Goal: Check status: Check status

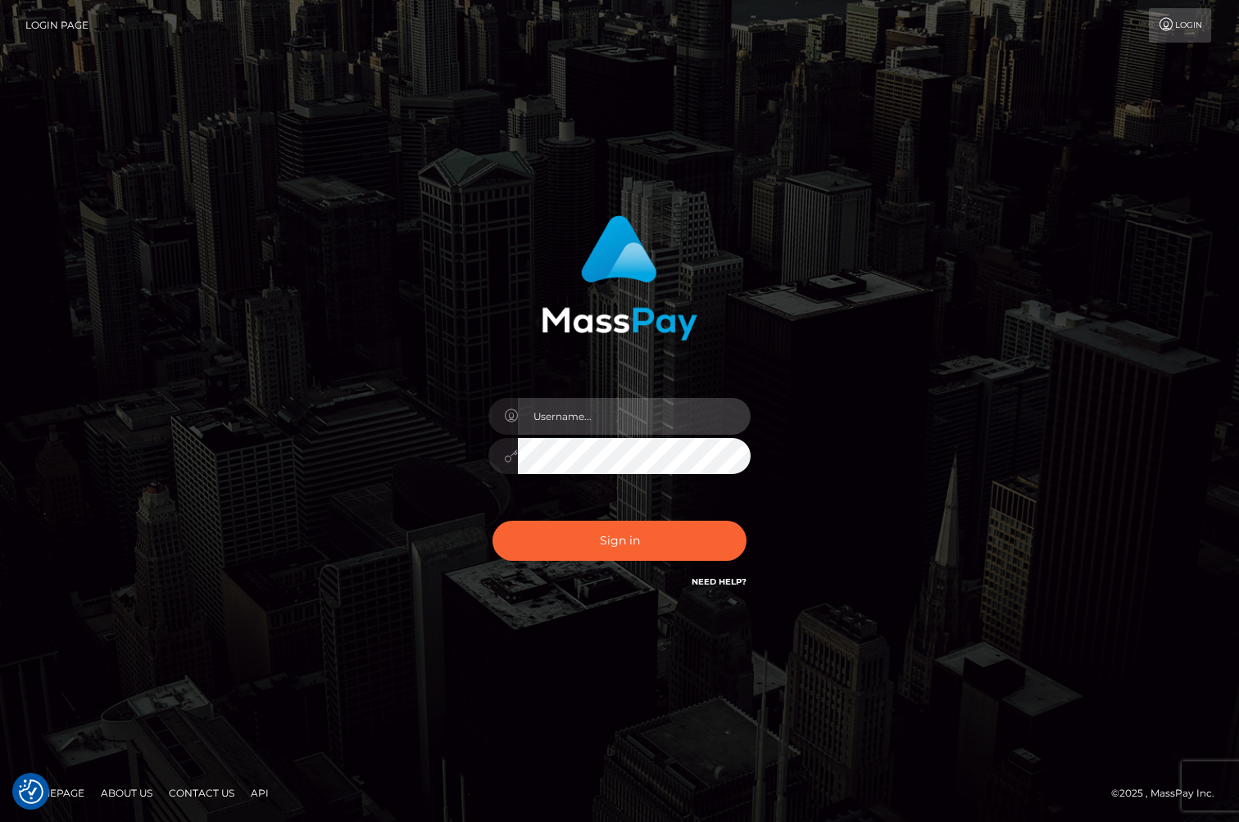
click at [586, 404] on input "text" at bounding box center [634, 416] width 233 height 37
click at [0, 822] on com-1password-button at bounding box center [0, 822] width 0 height 0
type input "jackson.whop"
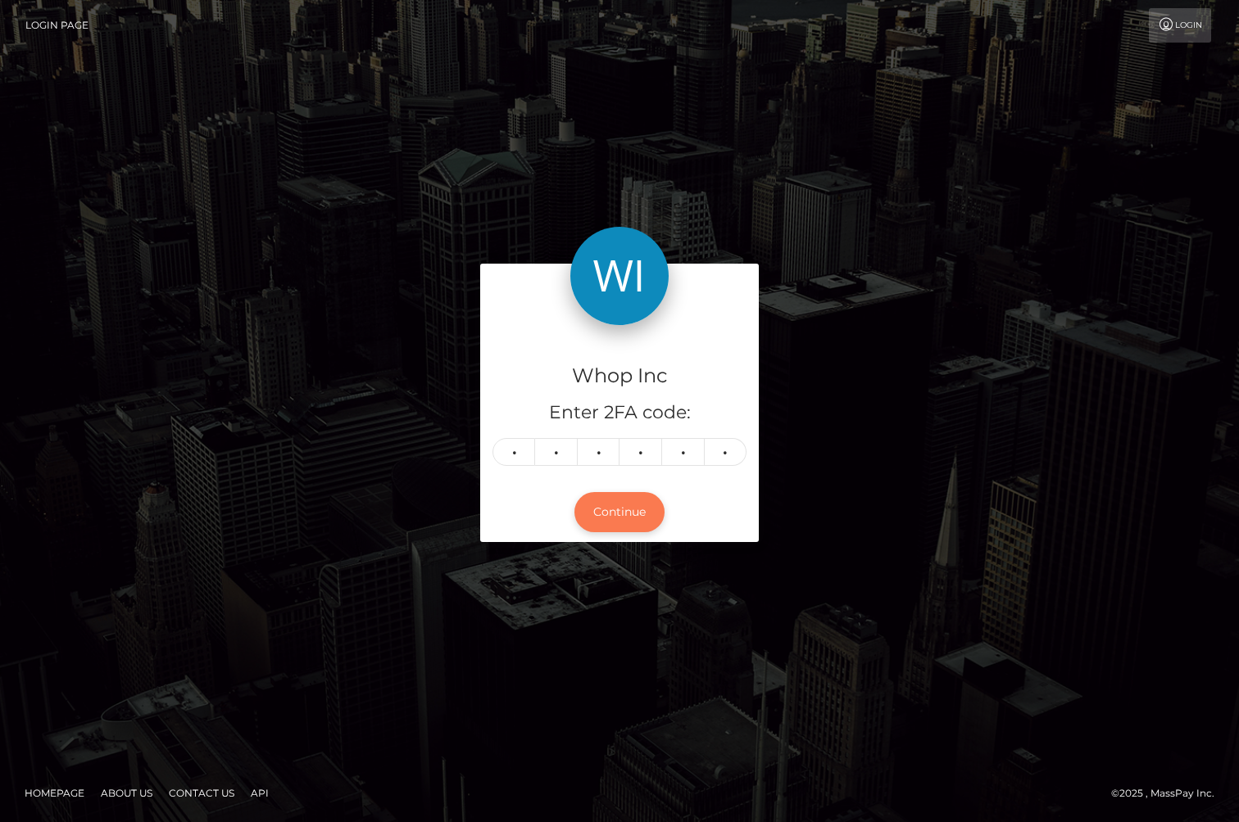
click at [607, 514] on button "Continue" at bounding box center [619, 512] width 90 height 40
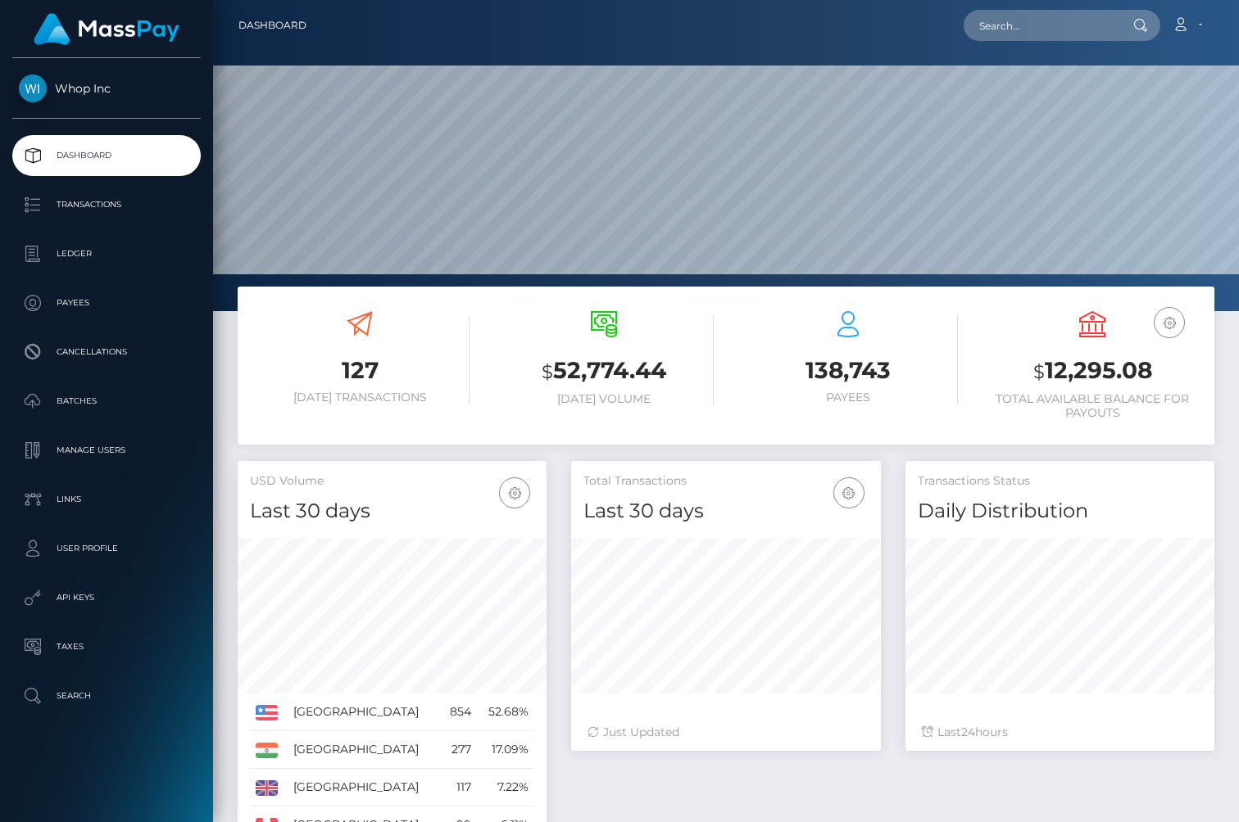
click at [731, 429] on div "138,743 Payees" at bounding box center [848, 368] width 244 height 138
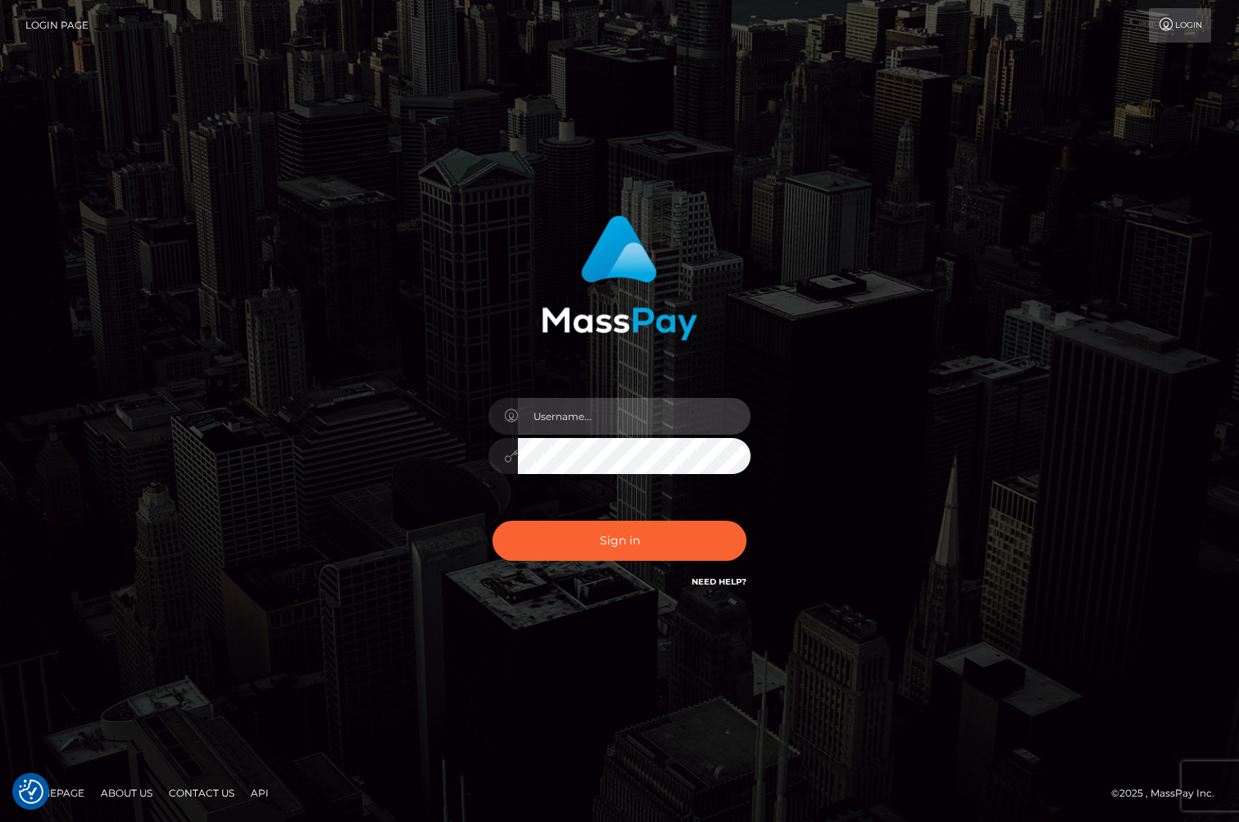
click at [605, 415] on input "text" at bounding box center [634, 416] width 233 height 37
type input "[PERSON_NAME].whop"
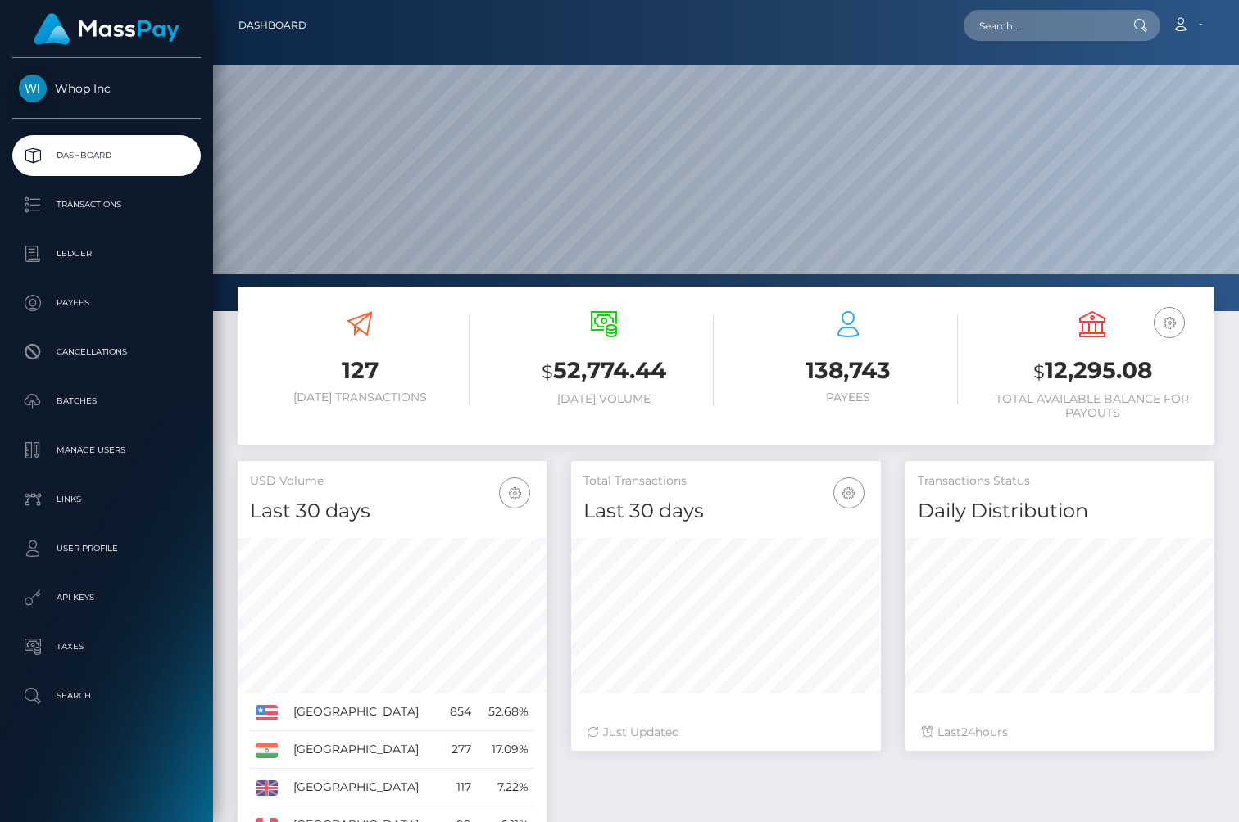
scroll to position [290, 309]
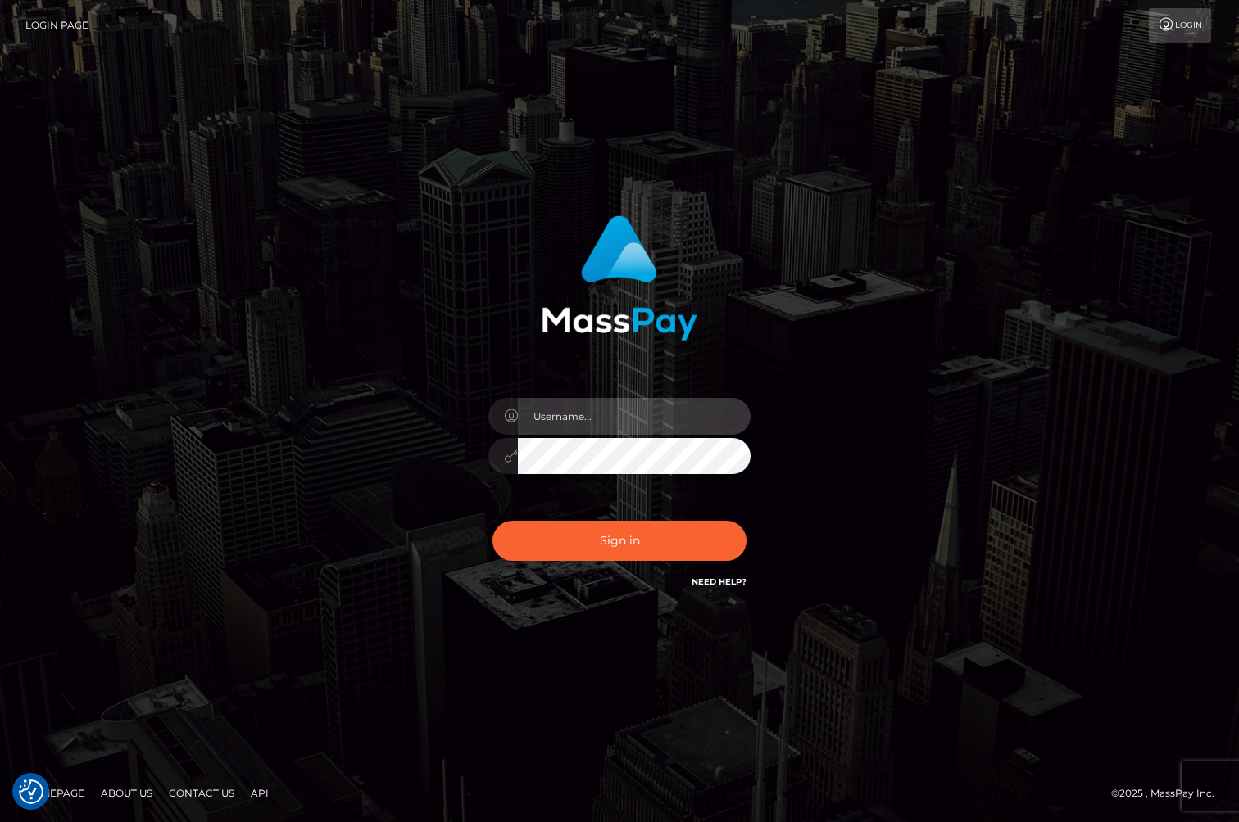
click at [629, 420] on input "text" at bounding box center [634, 416] width 233 height 37
type input "jackson.whop"
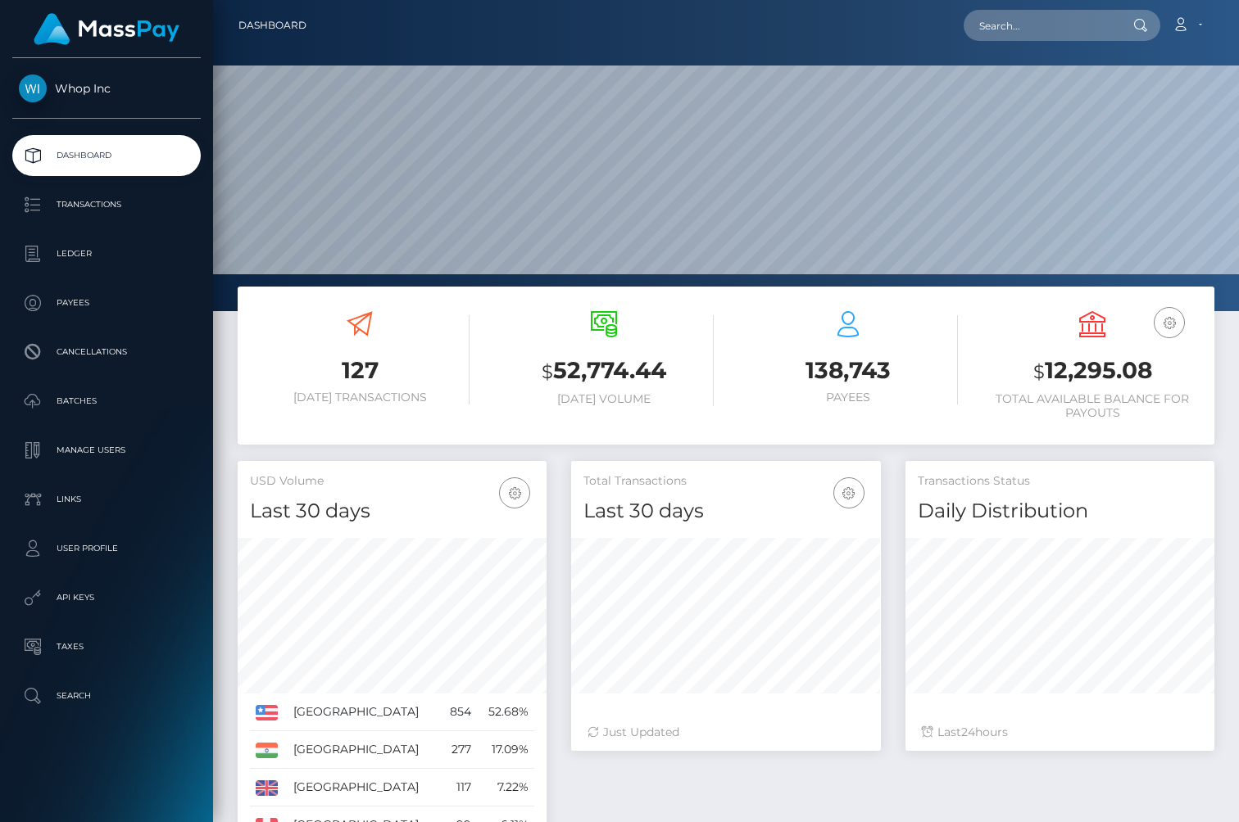
scroll to position [290, 309]
click at [96, 215] on p "Transactions" at bounding box center [106, 205] width 175 height 25
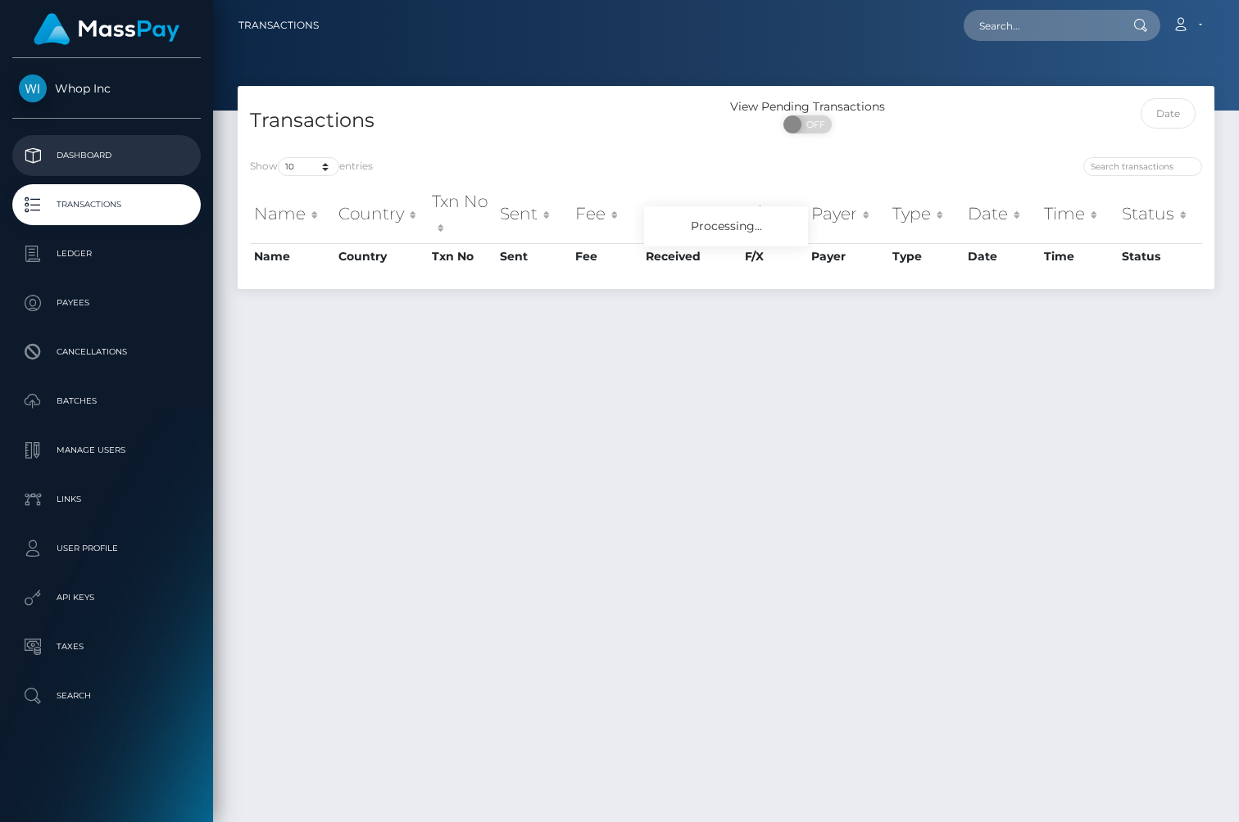
click at [114, 161] on p "Dashboard" at bounding box center [106, 155] width 175 height 25
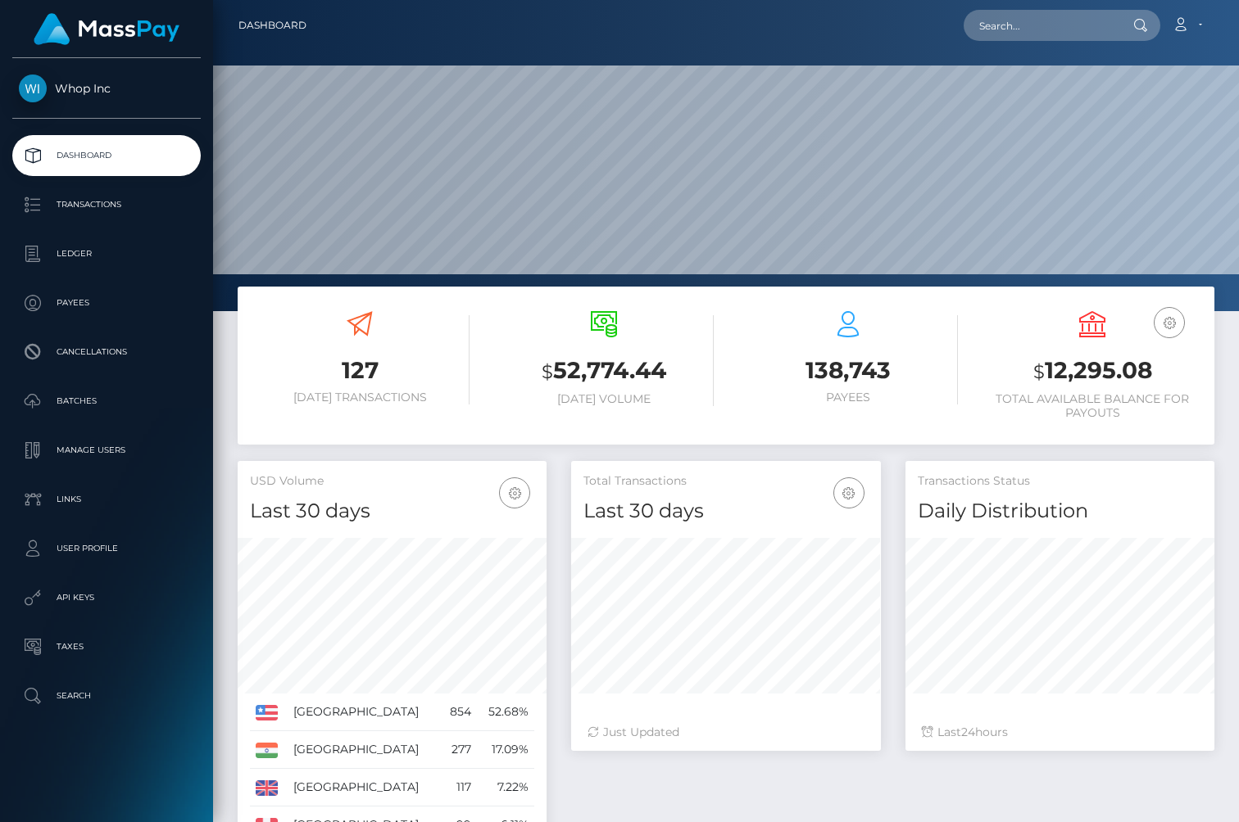
scroll to position [290, 309]
drag, startPoint x: 1030, startPoint y: 373, endPoint x: 1162, endPoint y: 427, distance: 143.3
click at [1162, 427] on div "USD Balance $ 12,291.08 Total Available Balance for Payouts" at bounding box center [1092, 368] width 220 height 138
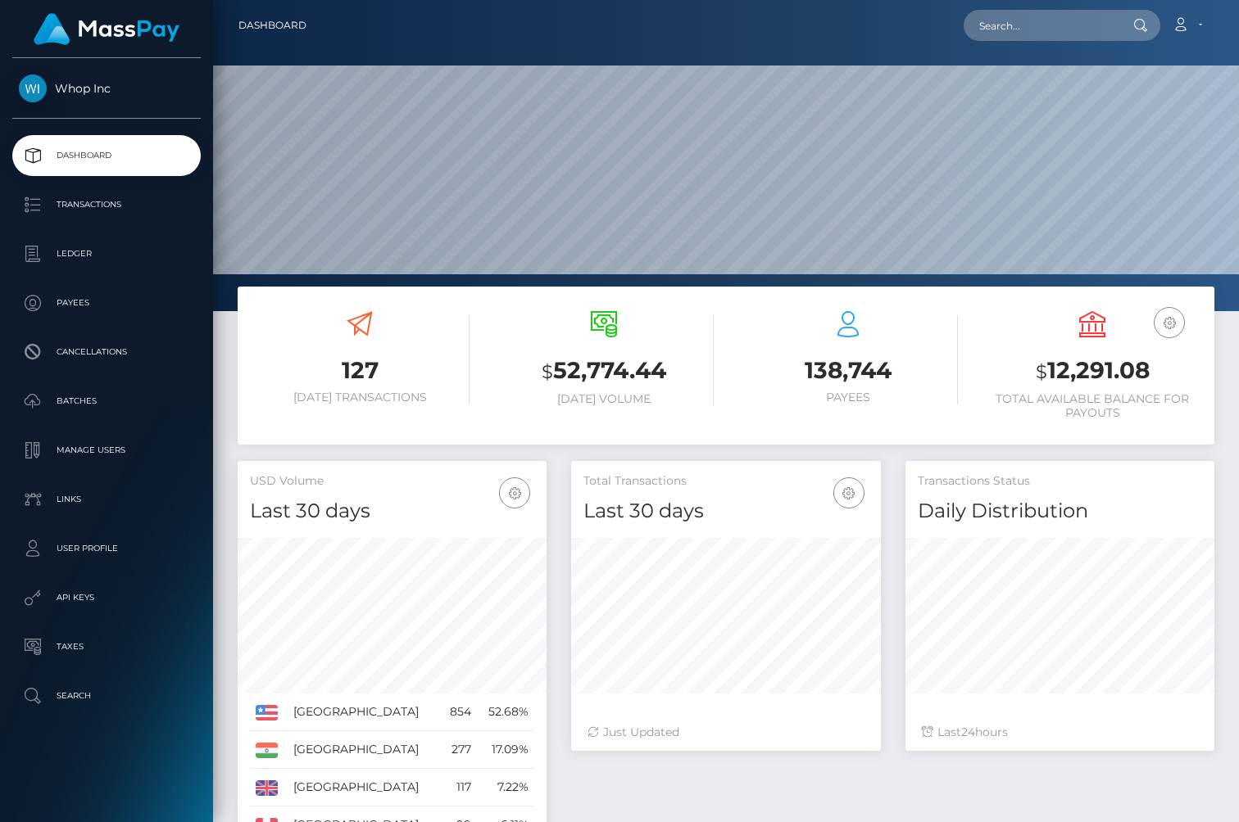
scroll to position [290, 309]
drag, startPoint x: 1026, startPoint y: 373, endPoint x: 1203, endPoint y: 448, distance: 192.3
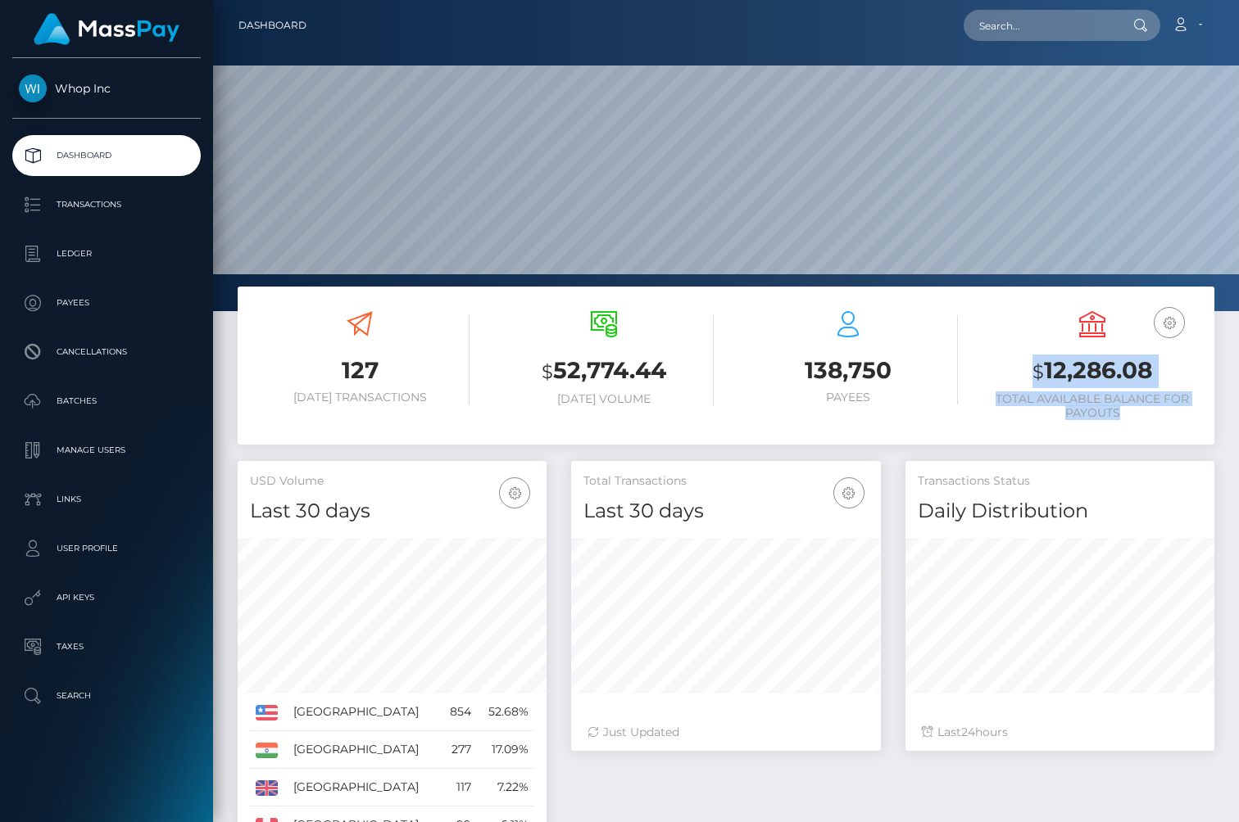
click at [1203, 448] on div "127 [DATE] Transactions $ 52,774.44 [DATE] Volume 138,750" at bounding box center [725, 374] width 1001 height 174
click at [1203, 448] on div "127 Today Transactions $ 52,774.44 Today Volume 138,750" at bounding box center [725, 374] width 1001 height 174
drag, startPoint x: 1164, startPoint y: 427, endPoint x: 997, endPoint y: 361, distance: 179.5
click at [997, 361] on div "USD Balance $ 12,286.08 Total Available Balance for Payouts" at bounding box center [1092, 368] width 220 height 138
click at [997, 361] on h3 "$ 12,286.08" at bounding box center [1092, 372] width 220 height 34
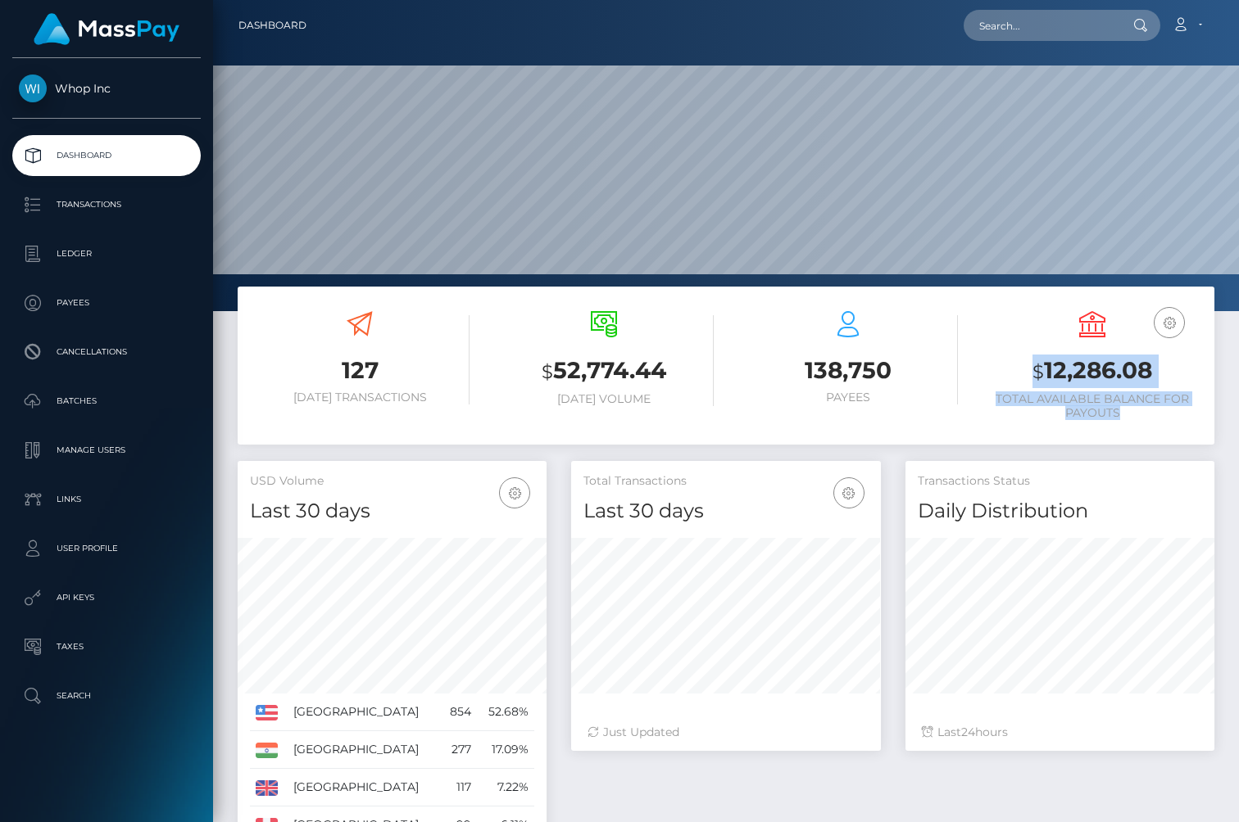
drag, startPoint x: 994, startPoint y: 361, endPoint x: 1160, endPoint y: 415, distance: 174.6
click at [1160, 415] on div "USD Balance $ 12,286.08 Total Available Balance for Payouts" at bounding box center [1092, 365] width 220 height 109
click at [1160, 415] on h6 "Total Available Balance for Payouts" at bounding box center [1092, 406] width 220 height 28
drag, startPoint x: 1188, startPoint y: 416, endPoint x: 1002, endPoint y: 342, distance: 200.0
click at [1002, 342] on div "USD Balance $ 12,286.08 Total Available Balance for Payouts" at bounding box center [1092, 365] width 220 height 109
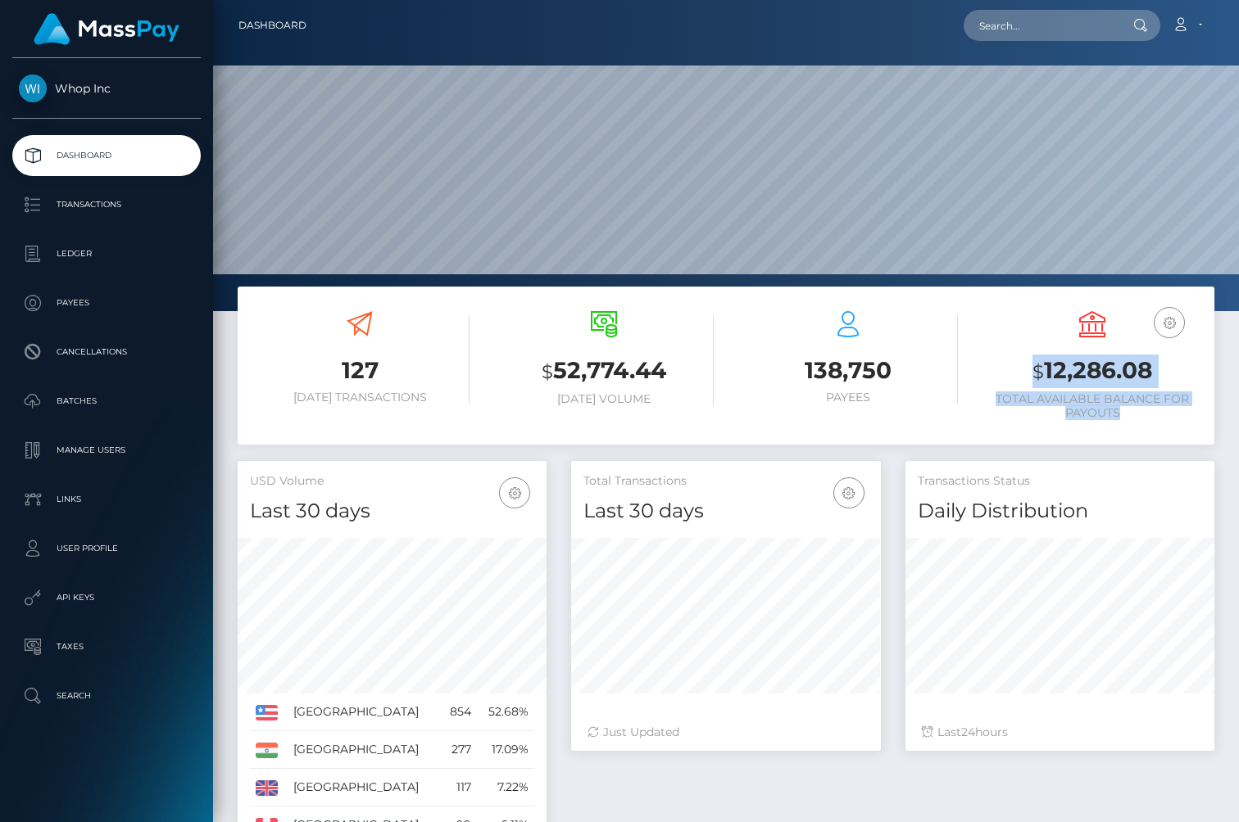
click at [1002, 342] on div "USD Balance $ 12,286.08 Total Available Balance for Payouts" at bounding box center [1092, 365] width 220 height 109
drag, startPoint x: 996, startPoint y: 360, endPoint x: 1138, endPoint y: 429, distance: 157.5
click at [1138, 429] on div "USD Balance $ 12,286.08 Total Available Balance for Payouts" at bounding box center [1092, 368] width 220 height 138
drag, startPoint x: 1139, startPoint y: 410, endPoint x: 976, endPoint y: 354, distance: 172.5
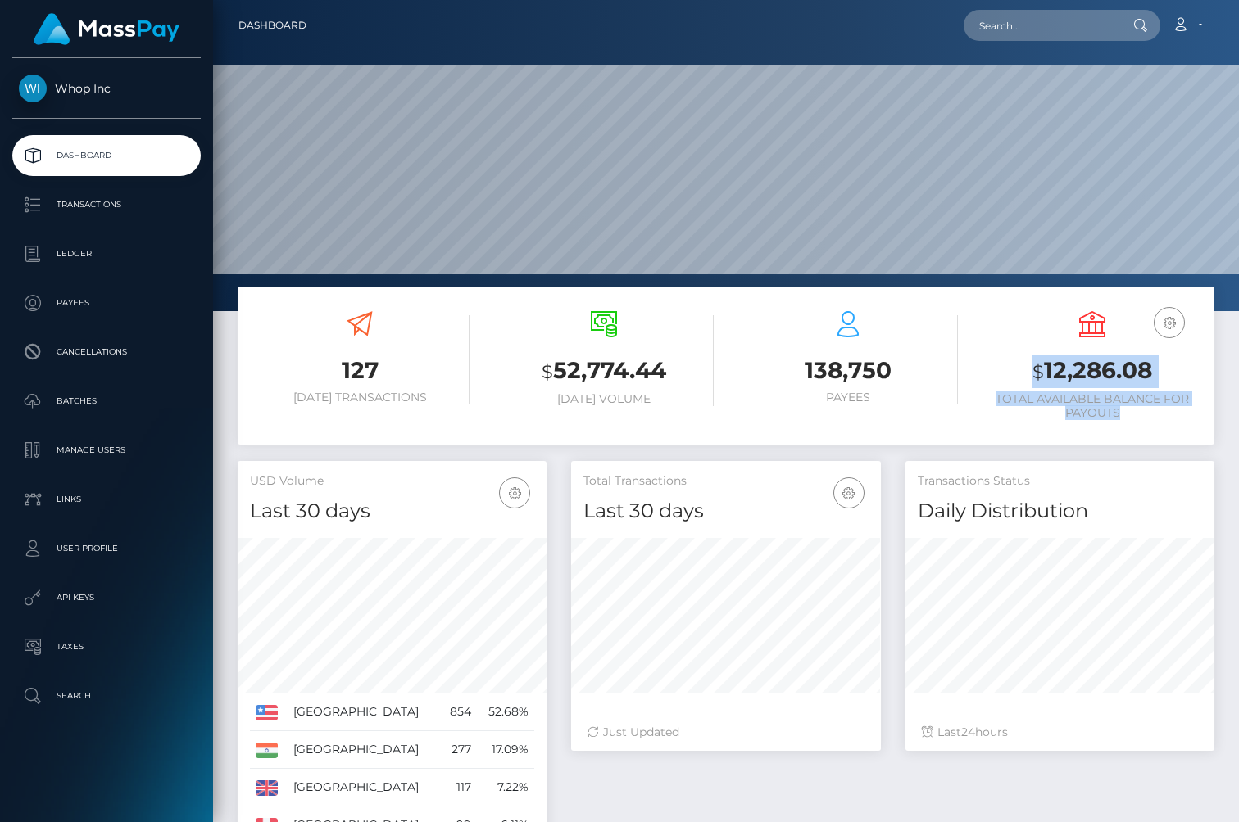
click at [976, 354] on div "USD Balance $ 12,286.08 Total Available Balance for Payouts" at bounding box center [1092, 368] width 244 height 138
drag, startPoint x: 976, startPoint y: 354, endPoint x: 1118, endPoint y: 413, distance: 154.3
click at [1117, 413] on div "USD Balance $ 12,286.08 Total Available Balance for Payouts" at bounding box center [1092, 368] width 244 height 138
click at [1118, 413] on h6 "Total Available Balance for Payouts" at bounding box center [1092, 406] width 220 height 28
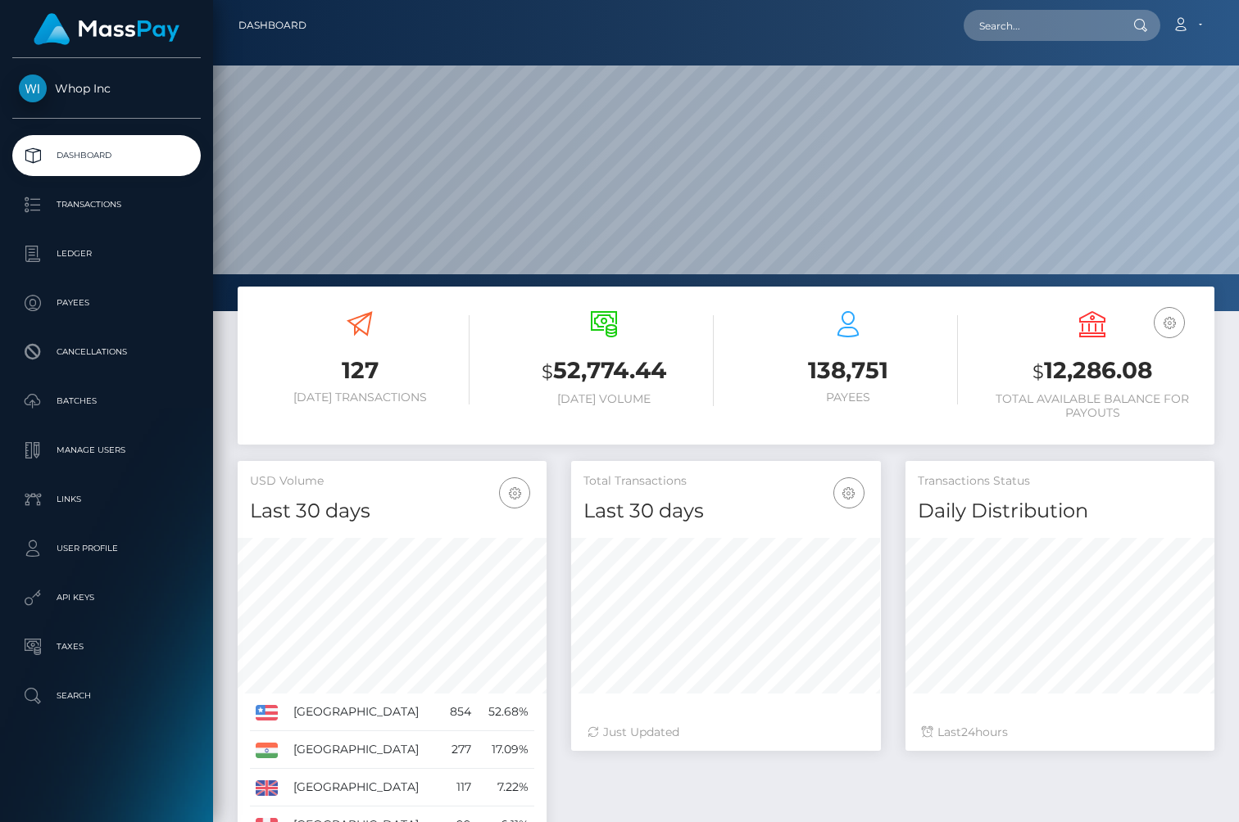
scroll to position [290, 309]
drag, startPoint x: 1028, startPoint y: 367, endPoint x: 1127, endPoint y: 422, distance: 113.3
click at [1127, 422] on div "USD Balance $ 12,286.08 Total Available Balance for Payouts" at bounding box center [1092, 368] width 220 height 138
drag, startPoint x: 1153, startPoint y: 422, endPoint x: 990, endPoint y: 352, distance: 177.3
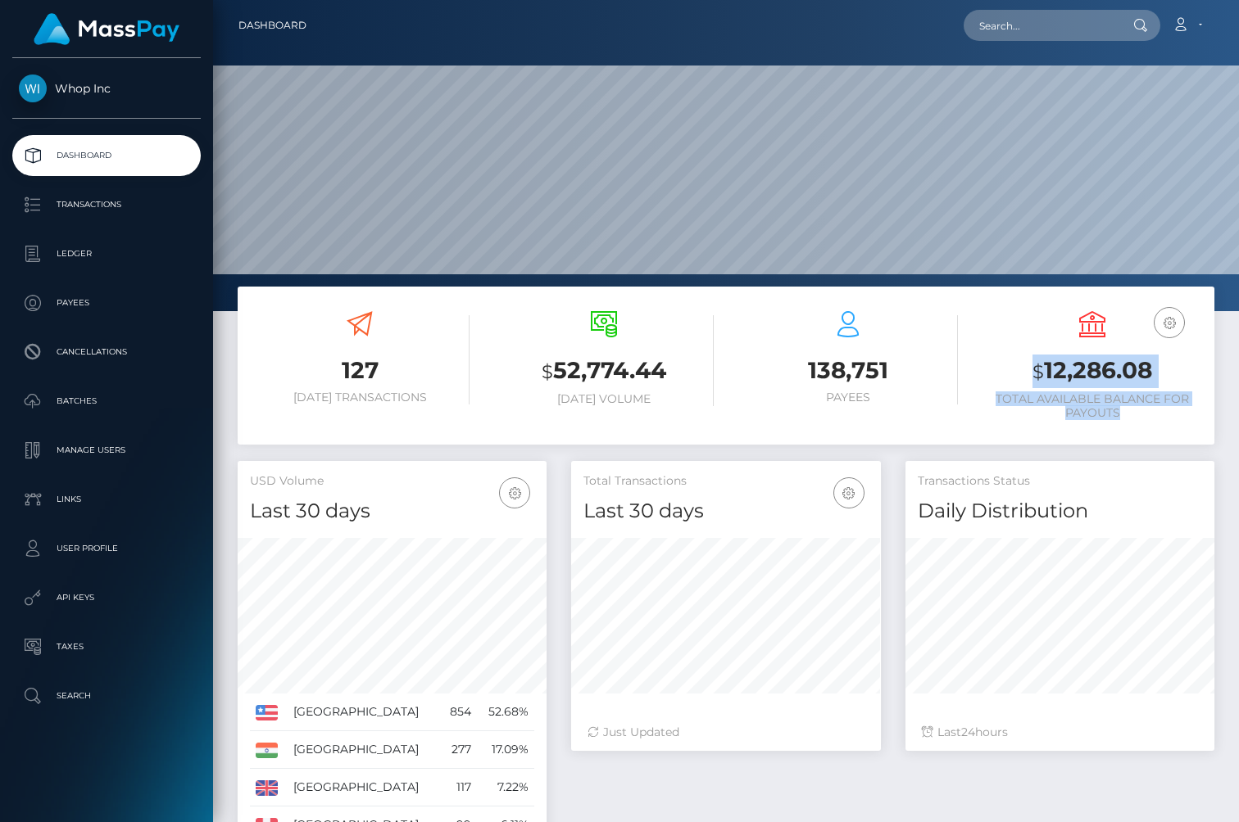
click at [990, 352] on div "USD Balance $ 12,286.08 Total Available Balance for Payouts" at bounding box center [1092, 368] width 220 height 138
click at [990, 352] on div "USD Balance $ 12,286.08 Total Available Balance for Payouts" at bounding box center [1092, 365] width 220 height 109
drag, startPoint x: 991, startPoint y: 378, endPoint x: 1146, endPoint y: 428, distance: 162.9
click at [1146, 428] on div "USD Balance $ 12,286.08 Total Available Balance for Payouts" at bounding box center [1092, 368] width 220 height 138
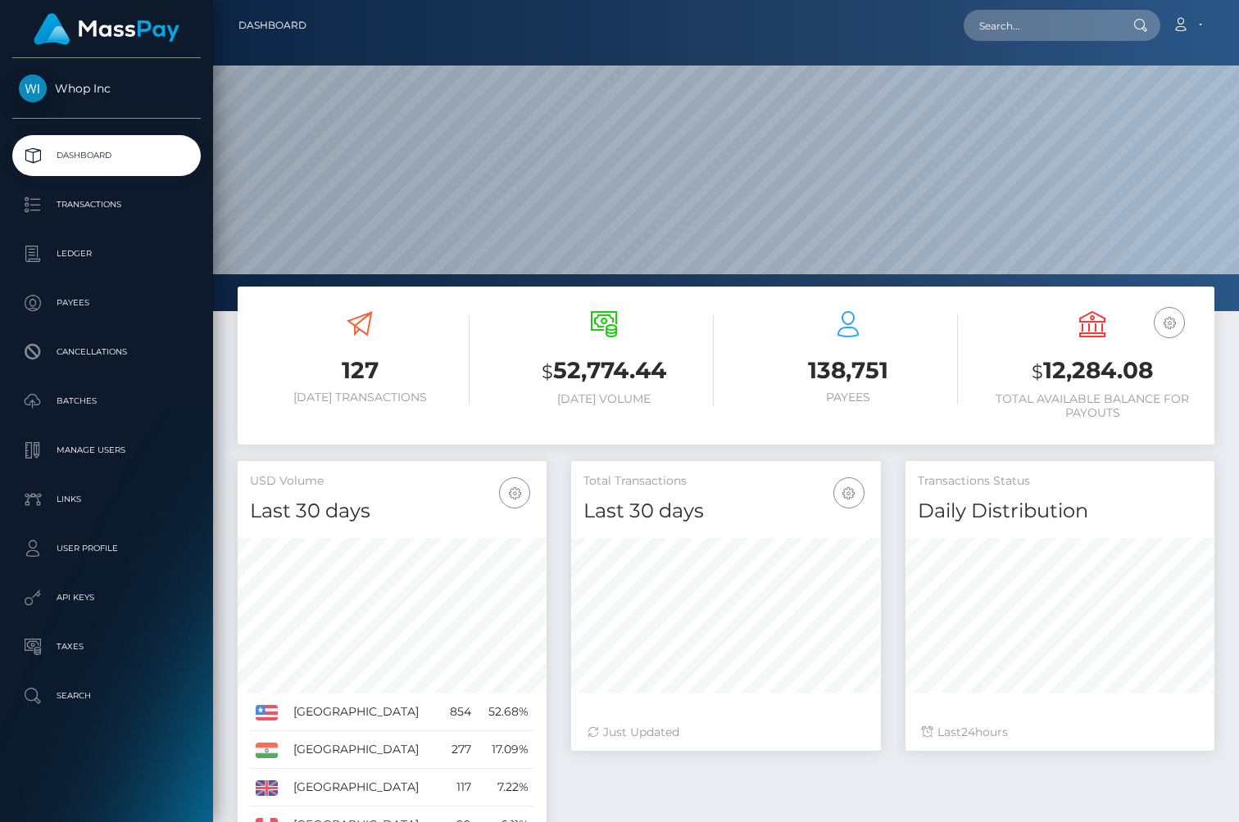
scroll to position [290, 309]
